Goal: Information Seeking & Learning: Learn about a topic

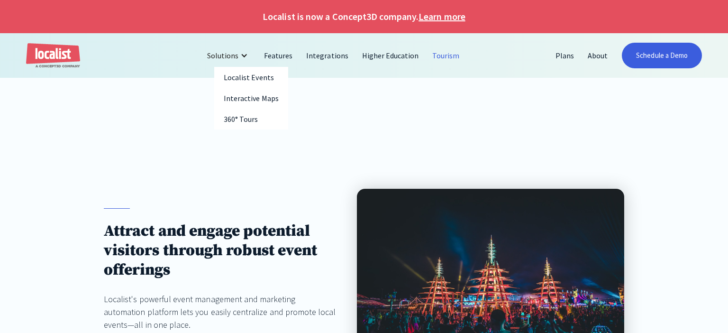
click at [245, 59] on div at bounding box center [244, 56] width 8 height 8
click at [284, 62] on link "Features" at bounding box center [278, 55] width 42 height 23
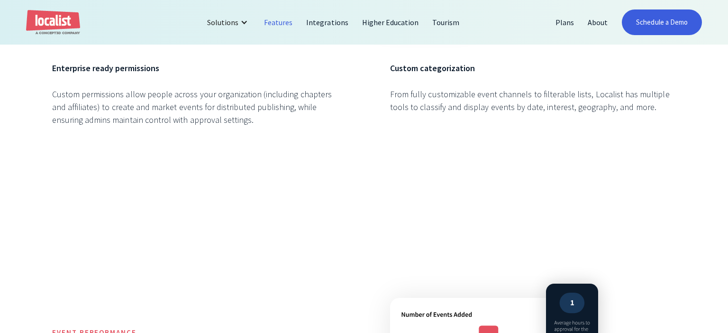
scroll to position [1001, 0]
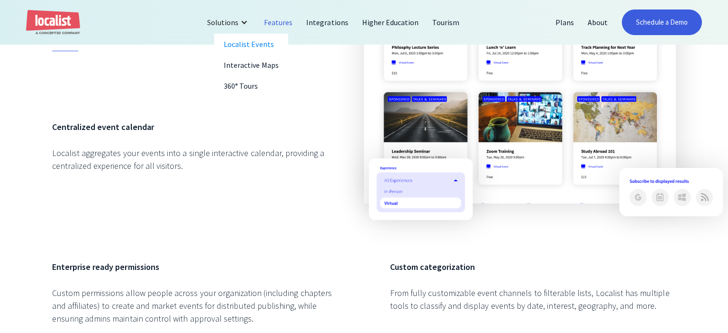
click at [244, 30] on div "Solutions" at bounding box center [228, 22] width 57 height 23
click at [247, 26] on div at bounding box center [244, 22] width 8 height 8
click at [244, 18] on div "Solutions" at bounding box center [228, 22] width 57 height 23
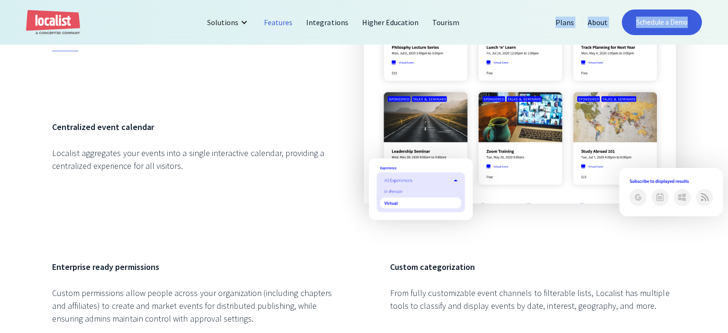
drag, startPoint x: 242, startPoint y: 40, endPoint x: 238, endPoint y: 27, distance: 13.5
click at [242, 37] on div "Solutions Localist Events Interactive Maps 360° Tours Features Integrations Hig…" at bounding box center [364, 22] width 728 height 45
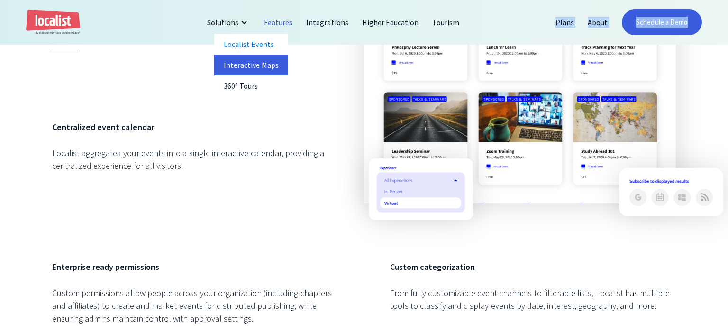
click at [245, 66] on link "Interactive Maps" at bounding box center [251, 65] width 74 height 21
